Goal: Task Accomplishment & Management: Manage account settings

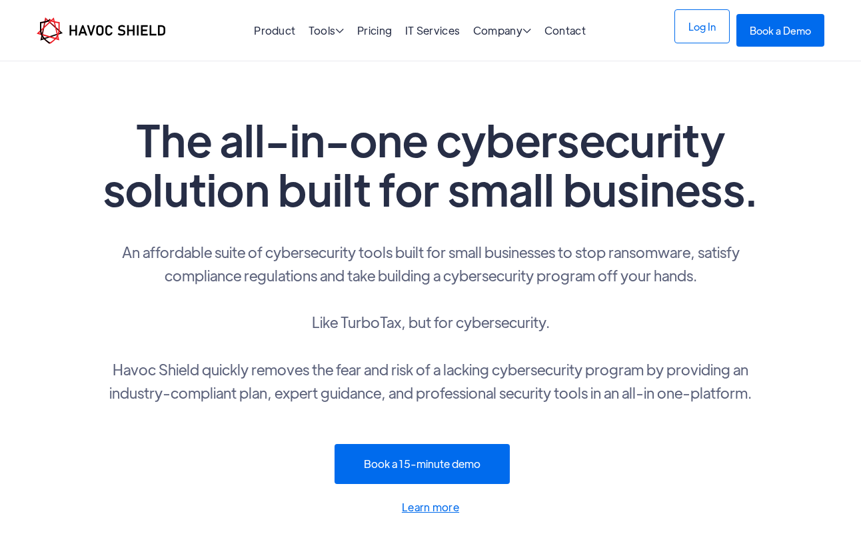
click at [711, 22] on link "Log In" at bounding box center [701, 26] width 55 height 34
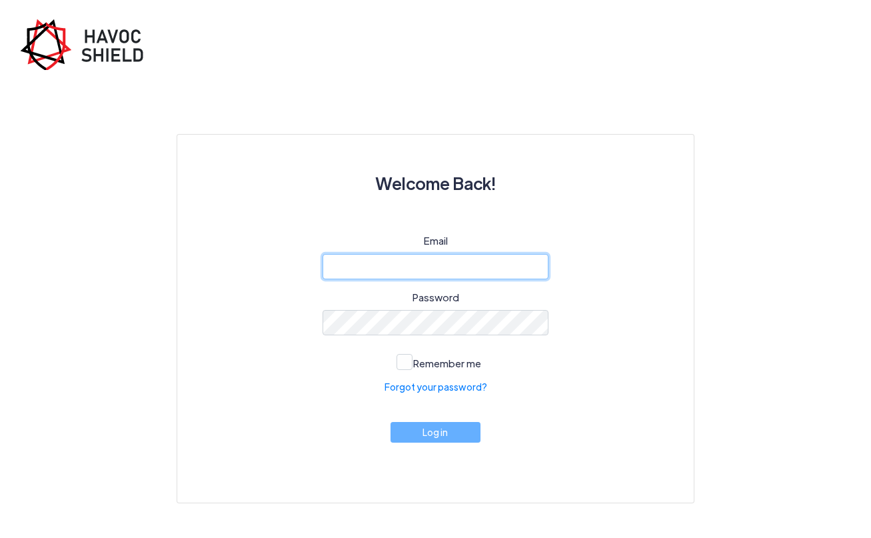
click at [533, 264] on input "email" at bounding box center [435, 266] width 226 height 25
type input "[PERSON_NAME][EMAIL_ADDRESS][DOMAIN_NAME]"
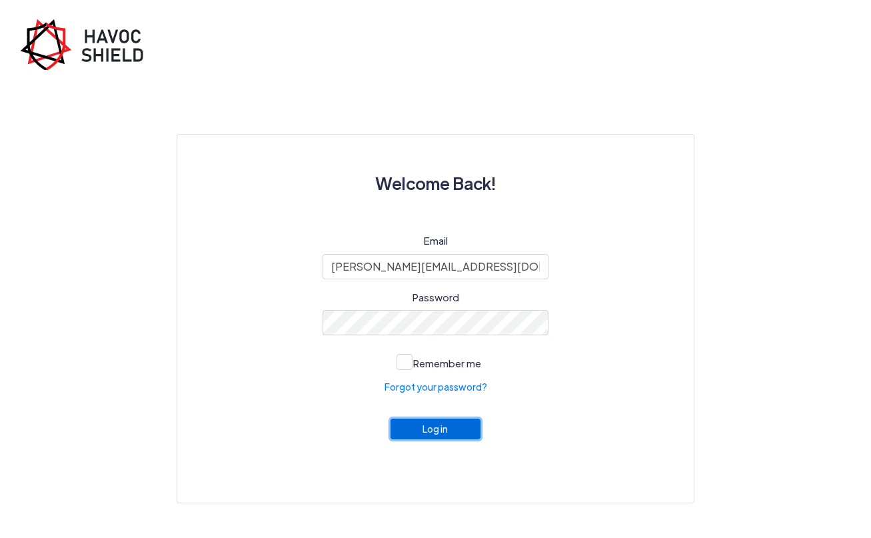
click at [434, 434] on button "Log in" at bounding box center [435, 428] width 91 height 21
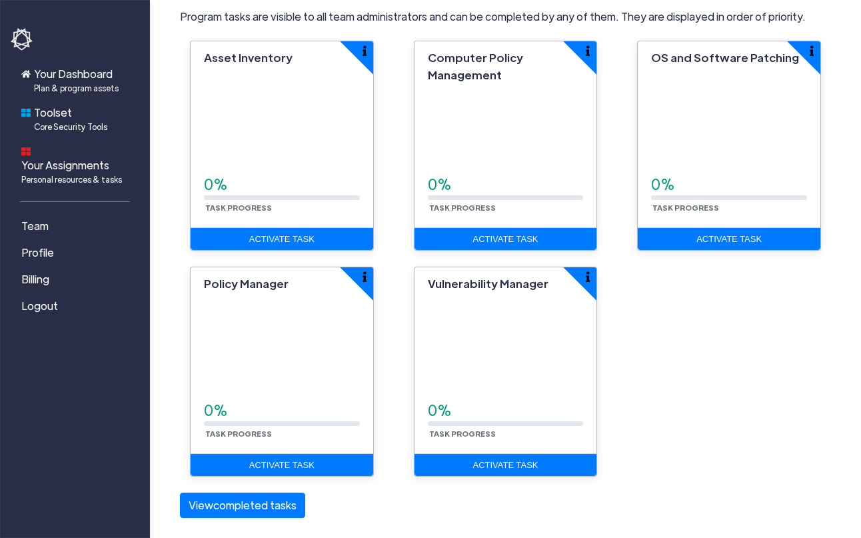
scroll to position [374, 0]
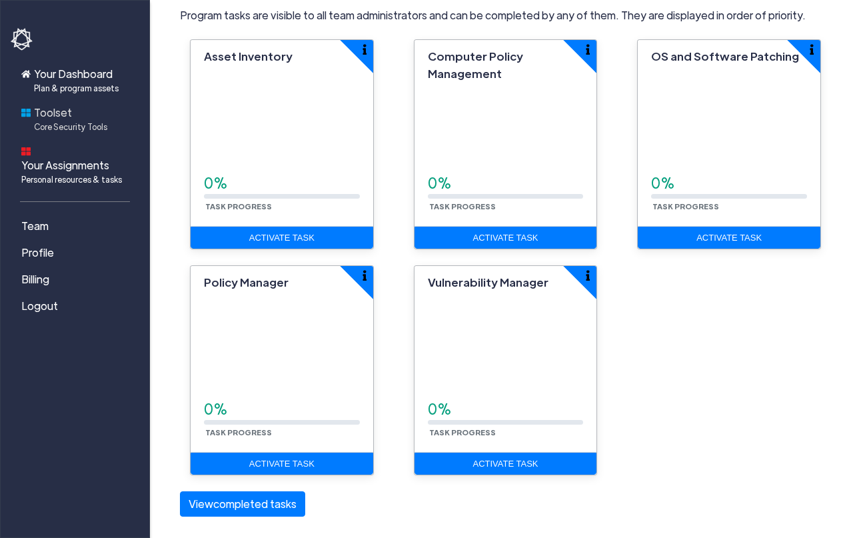
click at [63, 129] on span "Core Security Tools" at bounding box center [70, 127] width 73 height 12
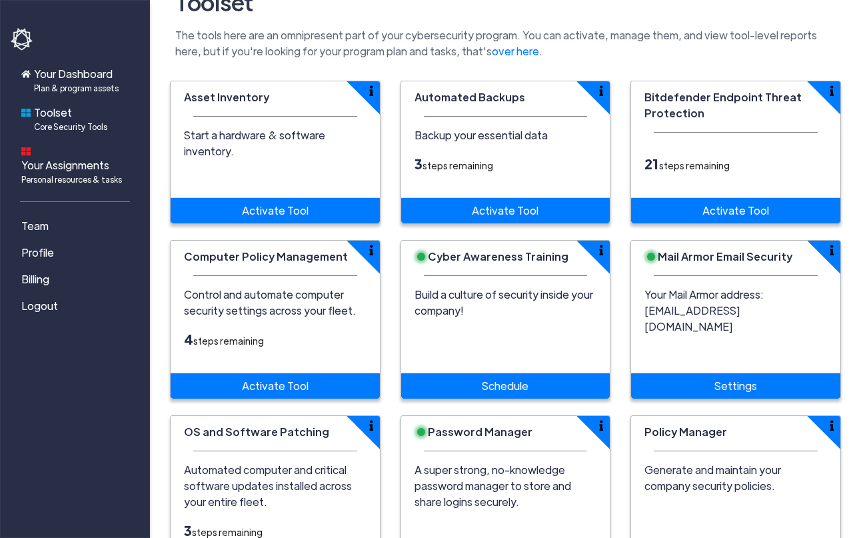
scroll to position [68, 0]
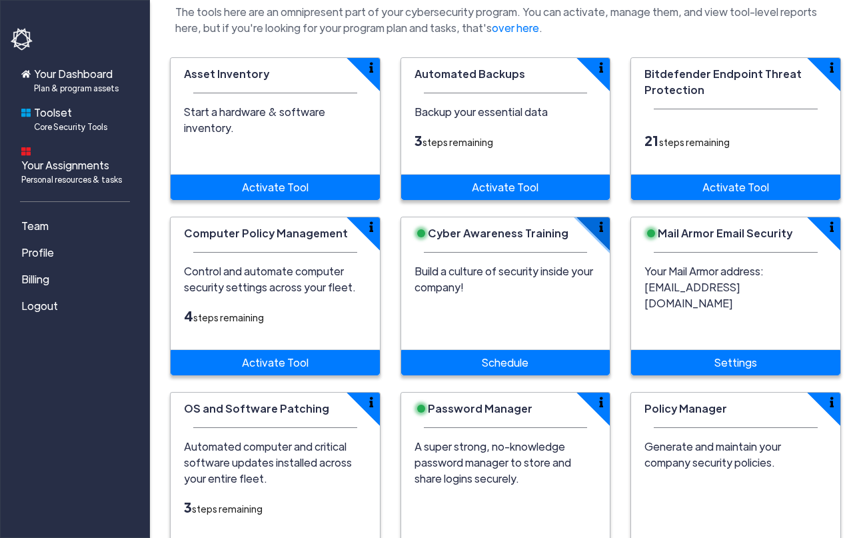
click at [600, 226] on img "button" at bounding box center [602, 226] width 4 height 11
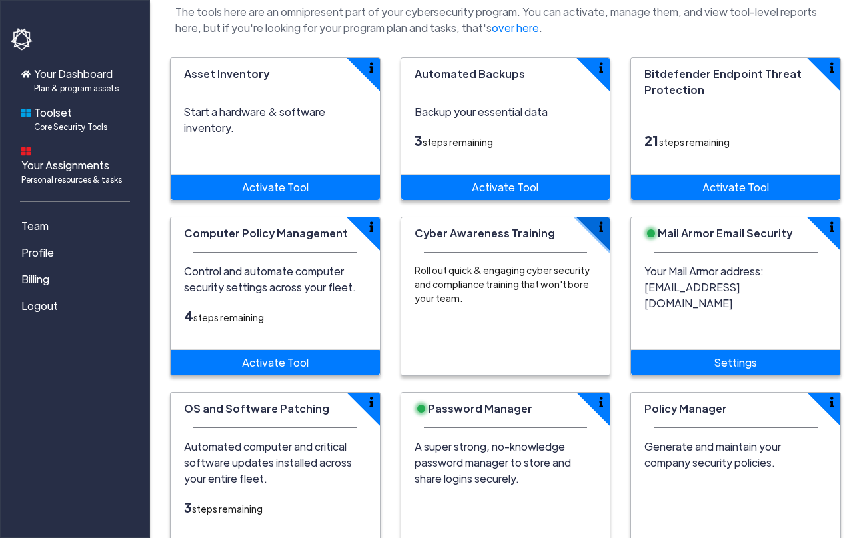
click at [600, 226] on img "button" at bounding box center [602, 226] width 4 height 11
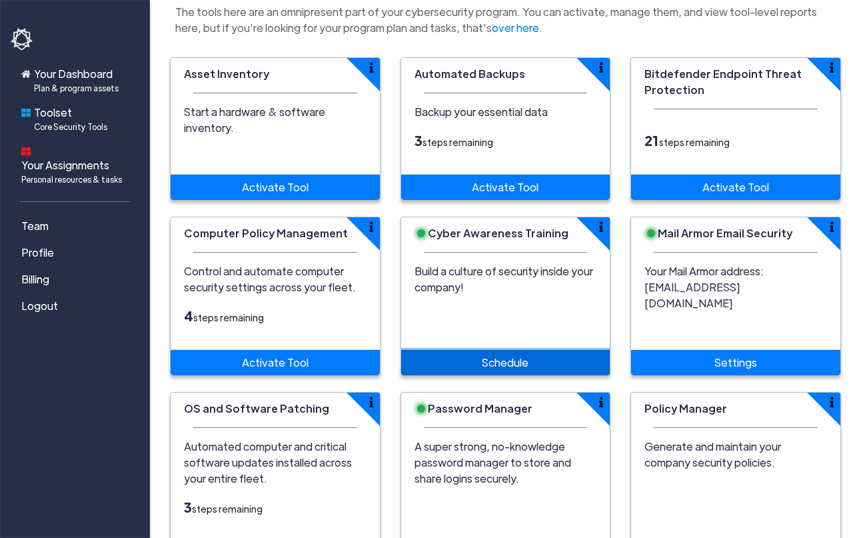
click at [498, 362] on link "Schedule" at bounding box center [505, 362] width 209 height 25
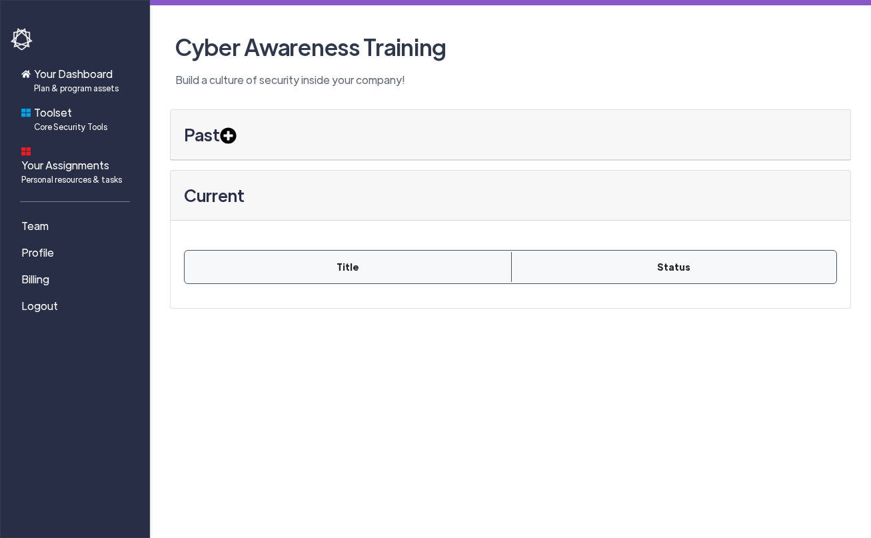
click at [230, 136] on icon at bounding box center [228, 129] width 17 height 17
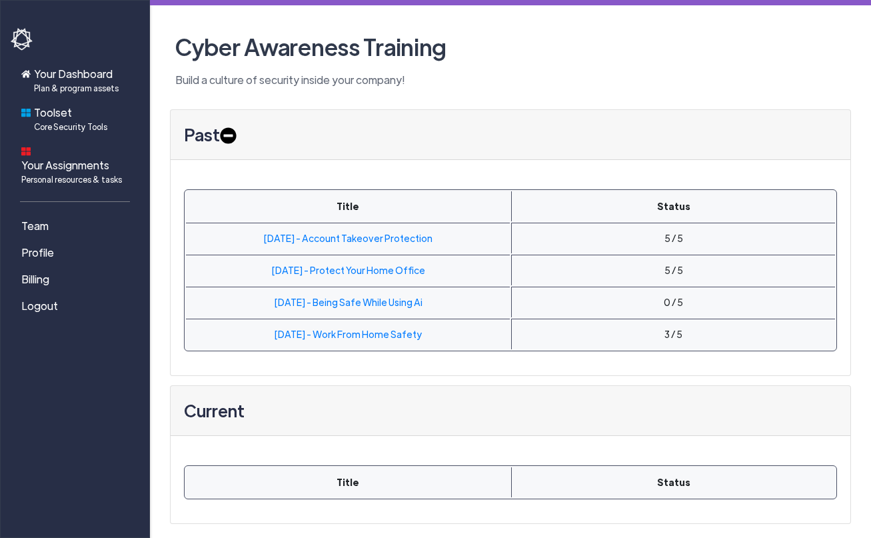
click at [230, 136] on icon at bounding box center [228, 129] width 17 height 17
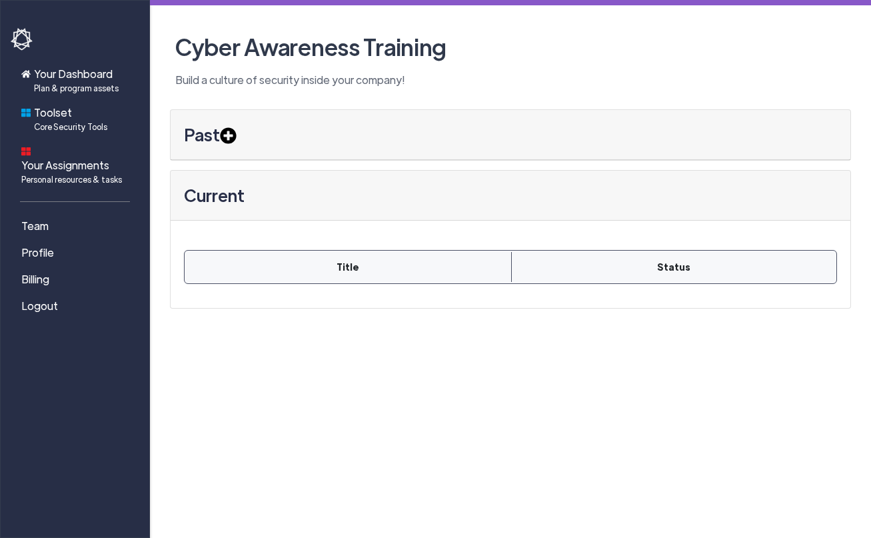
click at [378, 272] on th "Title" at bounding box center [348, 267] width 324 height 30
click at [592, 265] on th "Status" at bounding box center [673, 267] width 324 height 30
click at [308, 123] on h3 "Past" at bounding box center [510, 135] width 679 height 50
click at [40, 271] on span "Billing" at bounding box center [35, 279] width 28 height 16
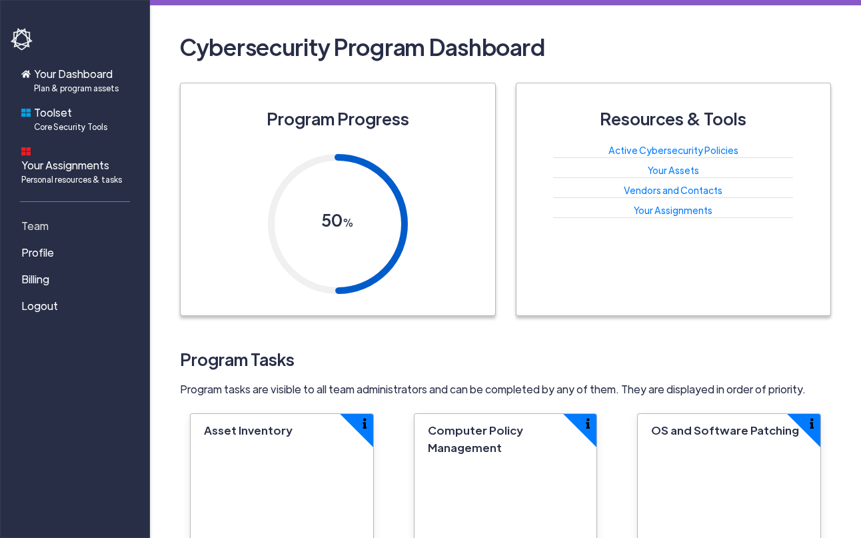
click at [33, 218] on span "Team" at bounding box center [34, 226] width 27 height 16
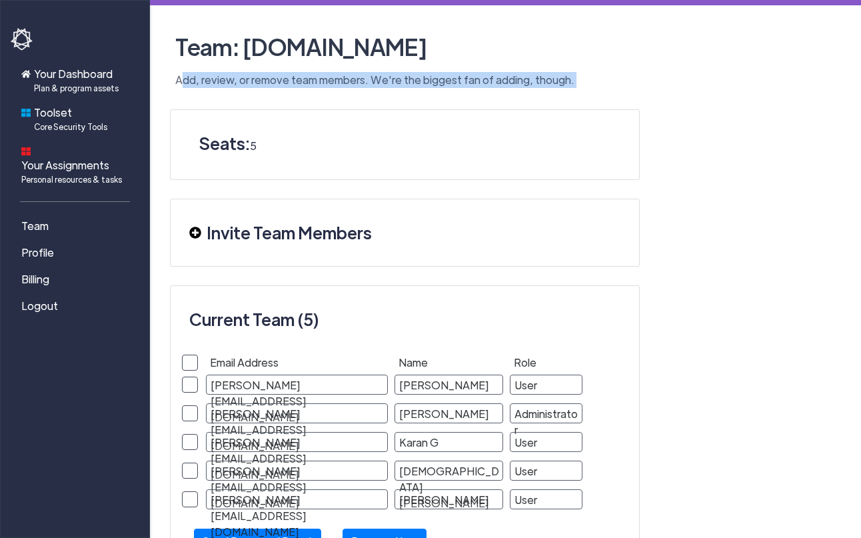
drag, startPoint x: 171, startPoint y: 79, endPoint x: 620, endPoint y: 91, distance: 449.1
click at [620, 91] on main "Team: getset.com Add, review, or remove team members. We're the biggest fan of …" at bounding box center [505, 301] width 711 height 602
click at [490, 91] on main "Team: getset.com Add, review, or remove team members. We're the biggest fan of …" at bounding box center [505, 301] width 711 height 602
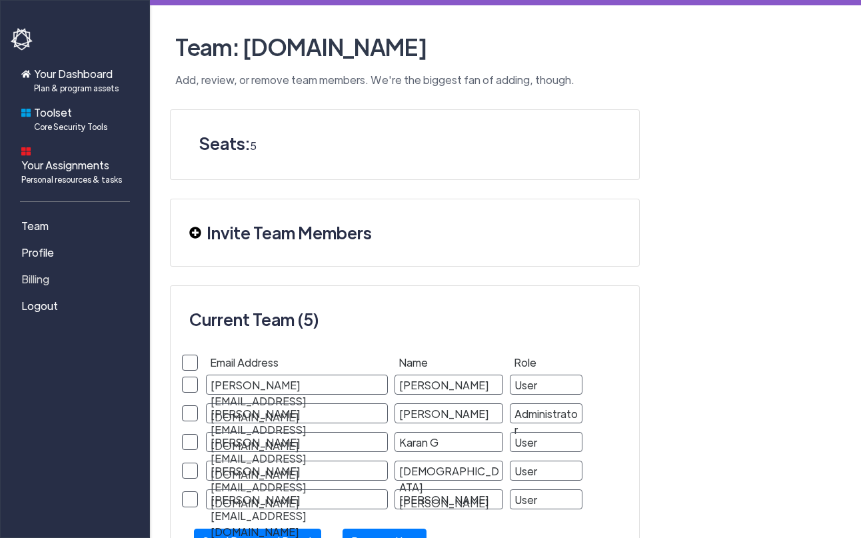
click at [53, 268] on link "Billing" at bounding box center [77, 279] width 133 height 27
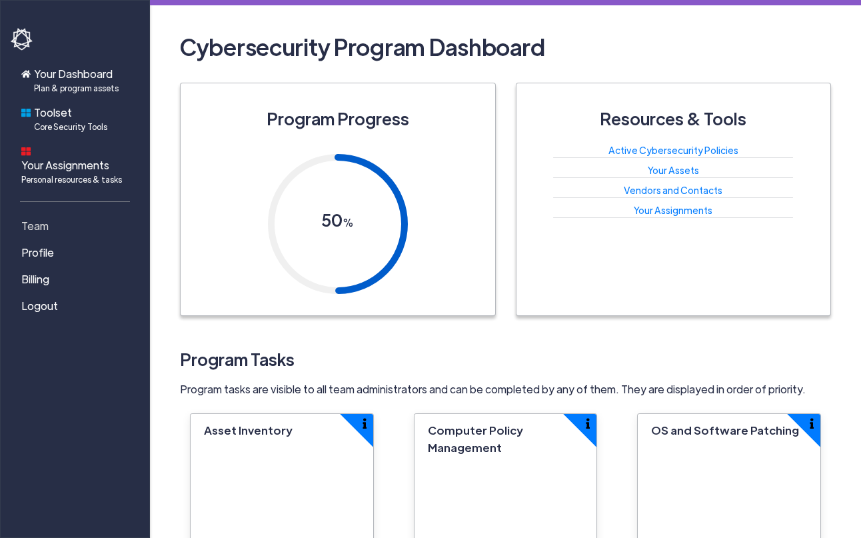
click at [55, 216] on link "Team" at bounding box center [77, 226] width 133 height 27
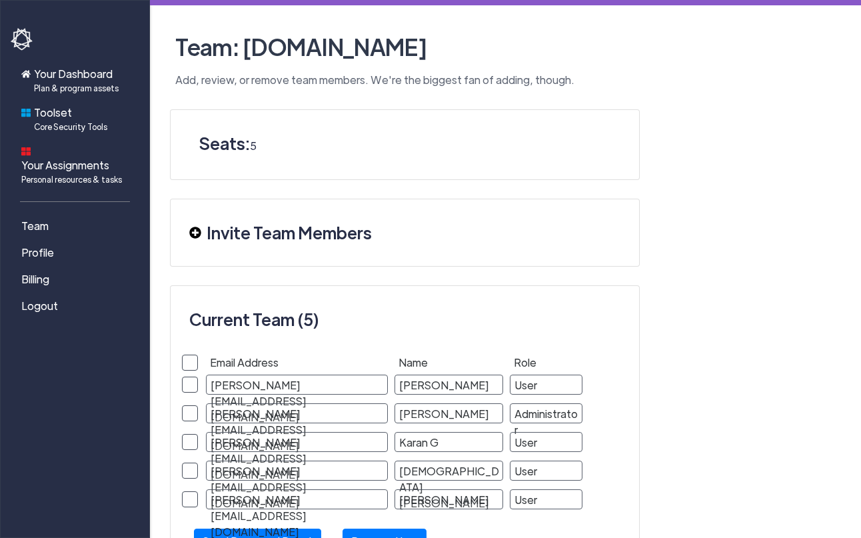
click at [261, 226] on h3 "Invite Team Members" at bounding box center [289, 232] width 165 height 33
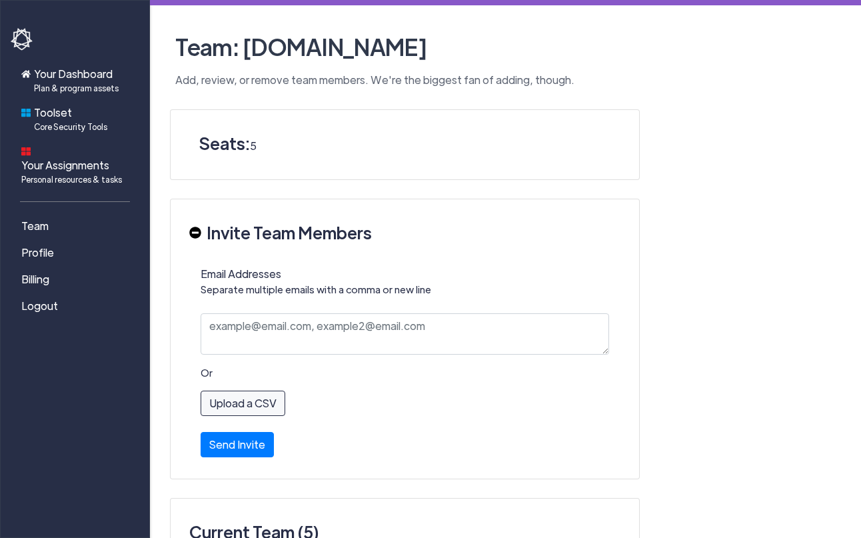
click at [192, 231] on img at bounding box center [195, 232] width 12 height 12
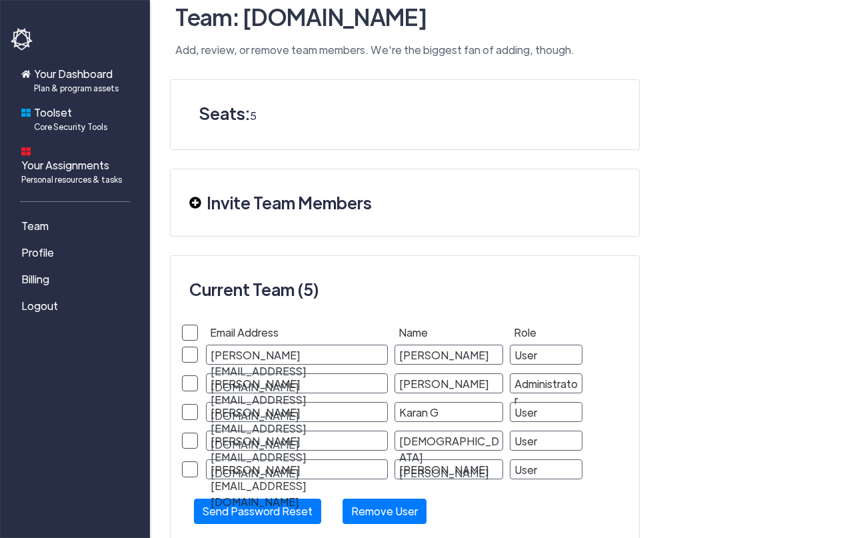
scroll to position [65, 0]
